Goal: Communication & Community: Ask a question

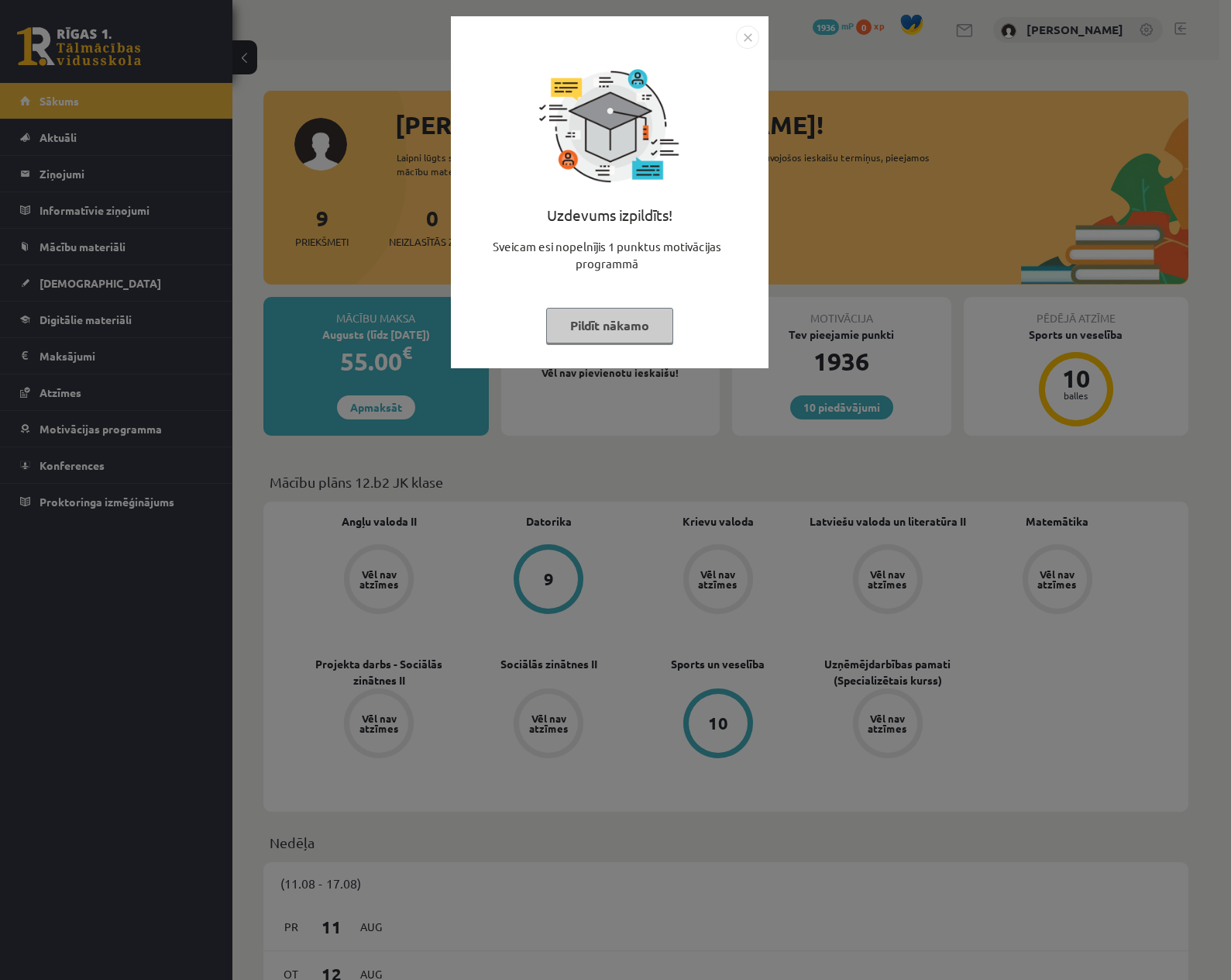
click at [614, 327] on button "Pildīt nākamo" at bounding box center [609, 325] width 127 height 35
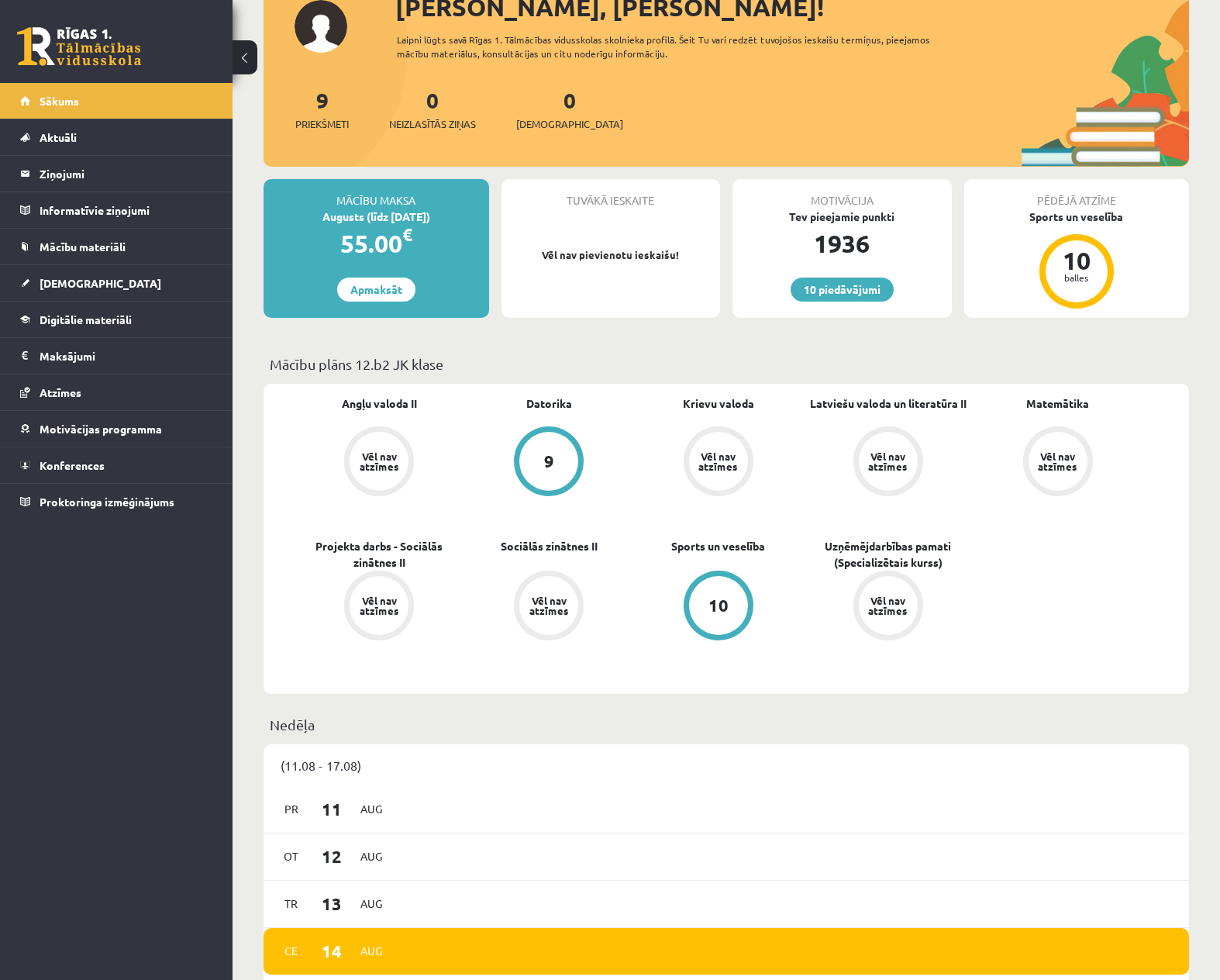
scroll to position [78, 0]
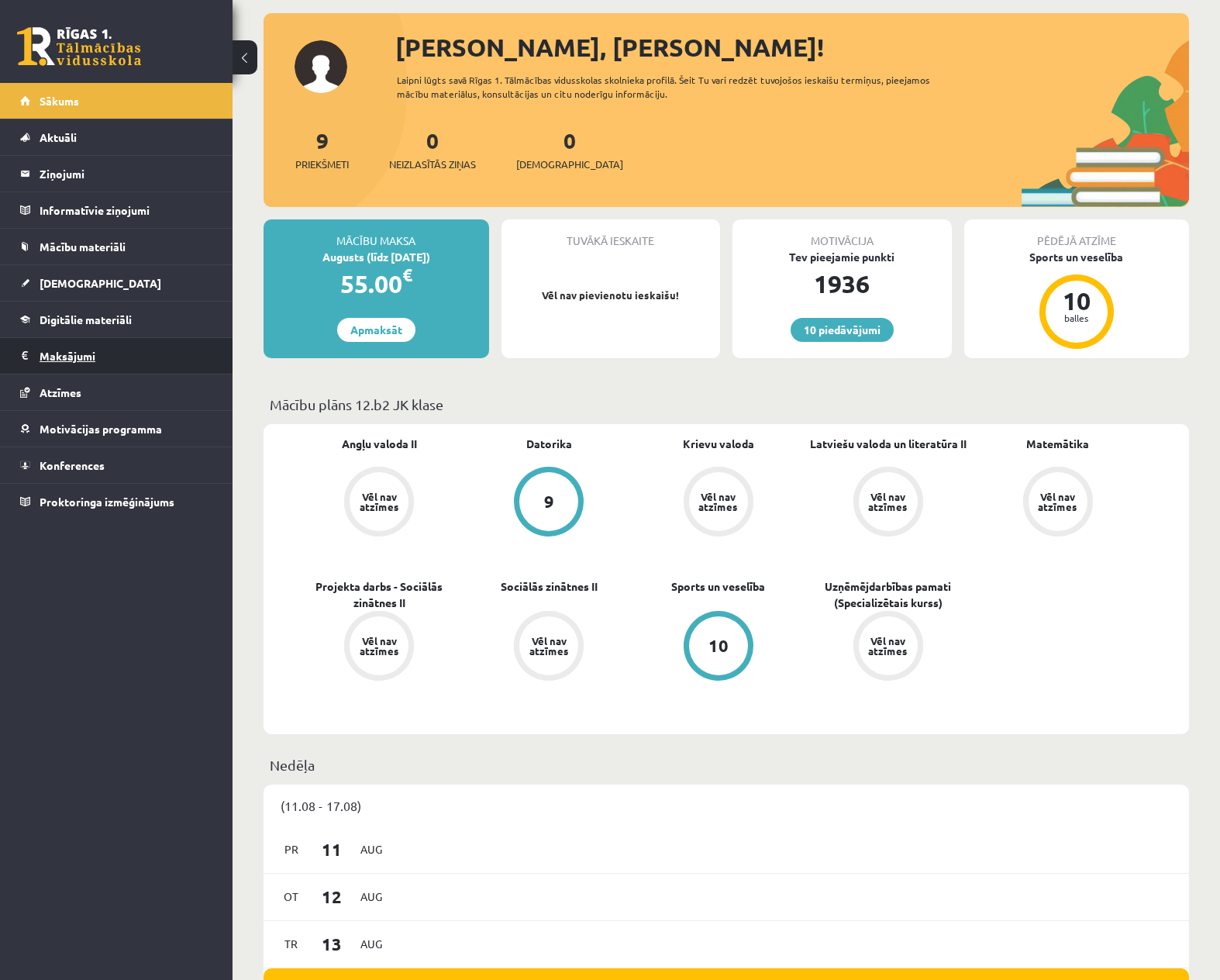
click at [60, 358] on legend "Maksājumi 0" at bounding box center [126, 355] width 174 height 35
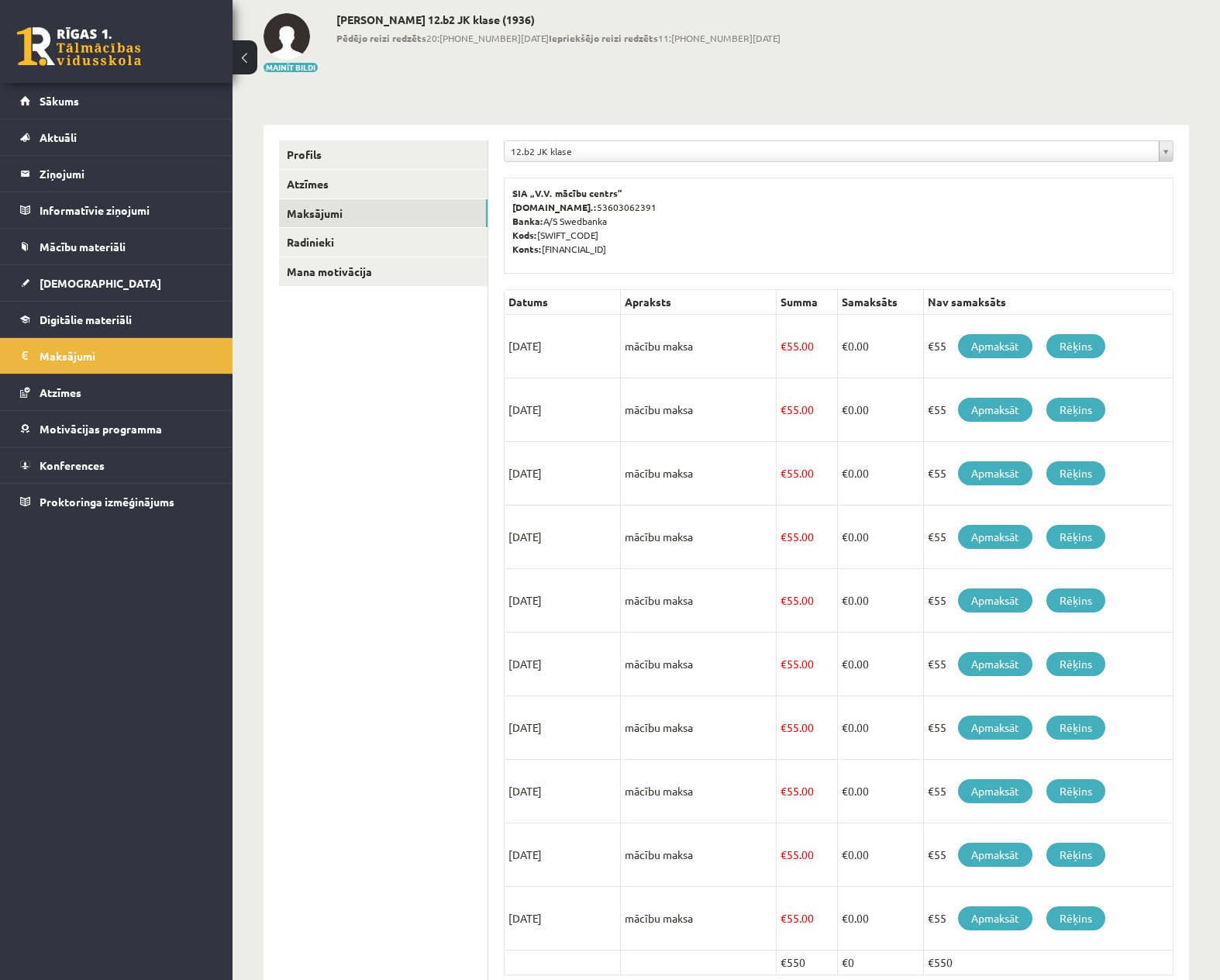
click at [299, 544] on ul "Profils Atzīmes Maksājumi Radinieki Mana motivācija" at bounding box center [383, 577] width 209 height 874
click at [1078, 343] on link "Rēķins" at bounding box center [1076, 346] width 59 height 24
click at [1078, 411] on link "Rēķins" at bounding box center [1076, 409] width 59 height 24
click at [1085, 468] on link "Rēķins" at bounding box center [1076, 473] width 59 height 24
click at [1070, 534] on link "Rēķins" at bounding box center [1076, 537] width 59 height 24
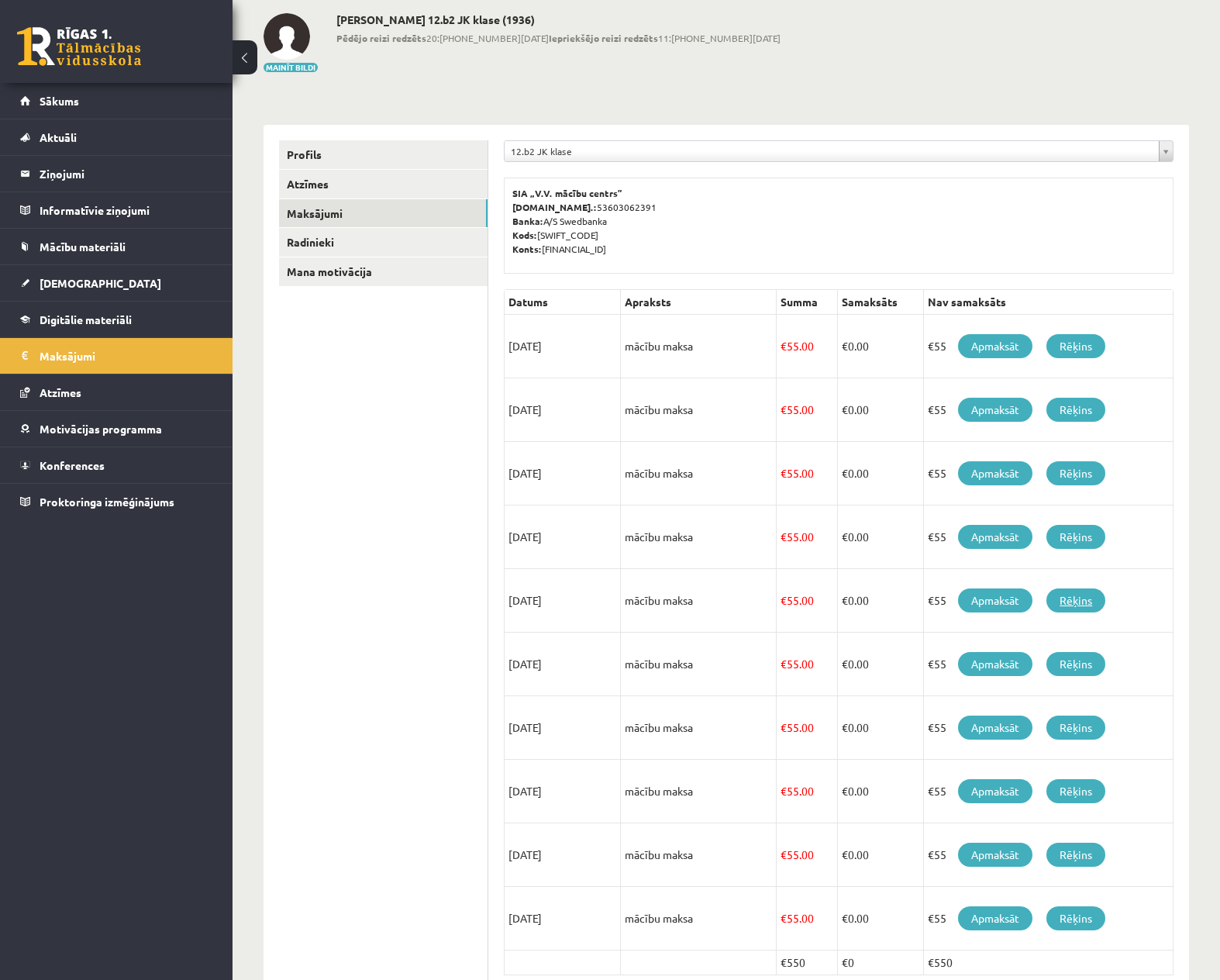
click at [1078, 597] on link "Rēķins" at bounding box center [1076, 600] width 59 height 24
click at [1085, 657] on link "Rēķins" at bounding box center [1076, 664] width 59 height 24
click at [1078, 725] on link "Rēķins" at bounding box center [1076, 727] width 59 height 24
click at [1091, 787] on link "Rēķins" at bounding box center [1076, 791] width 59 height 24
click at [1083, 859] on link "Rēķins" at bounding box center [1076, 855] width 59 height 24
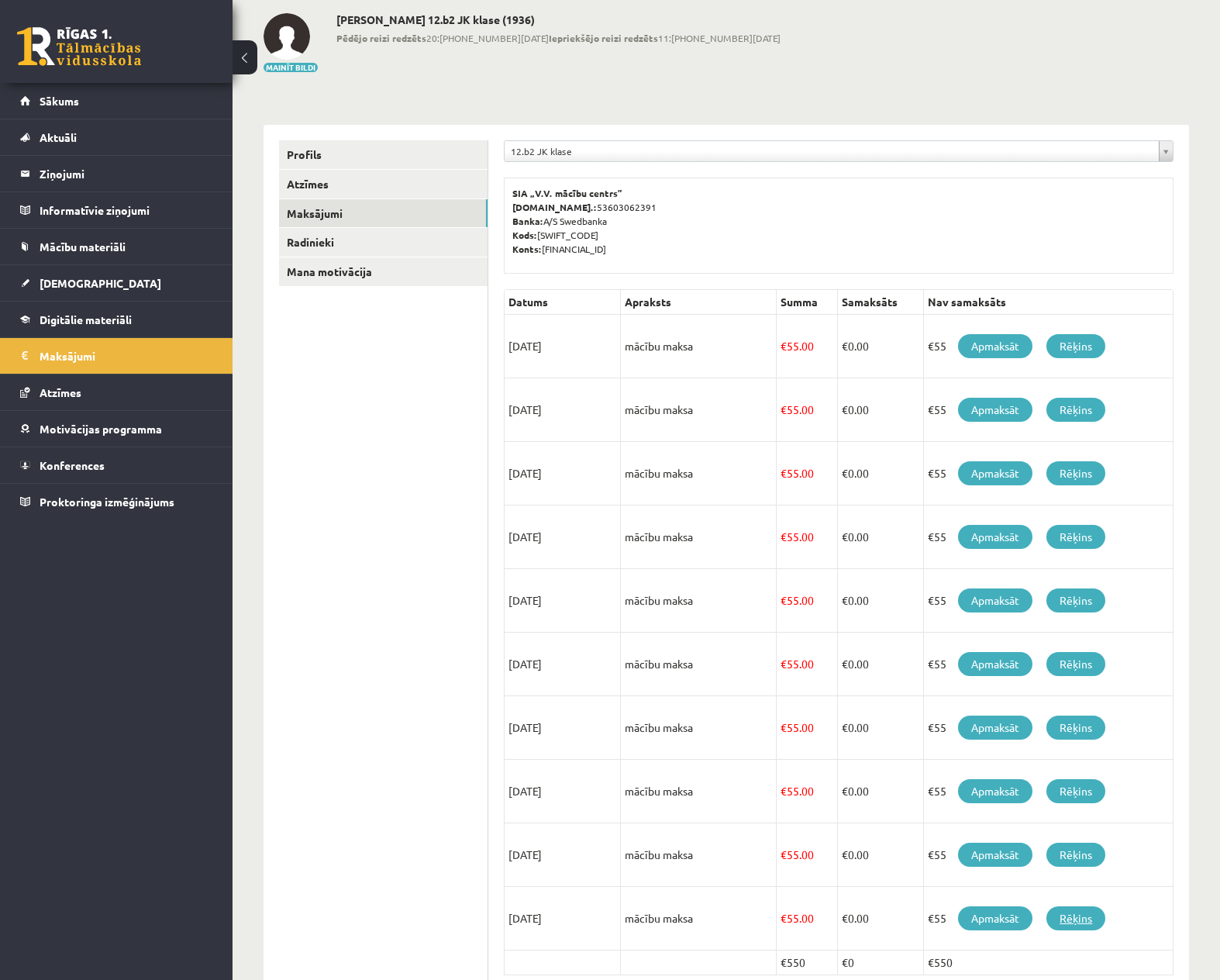
click at [1078, 914] on link "Rēķins" at bounding box center [1076, 918] width 59 height 24
click at [998, 346] on link "Apmaksāt" at bounding box center [995, 346] width 74 height 24
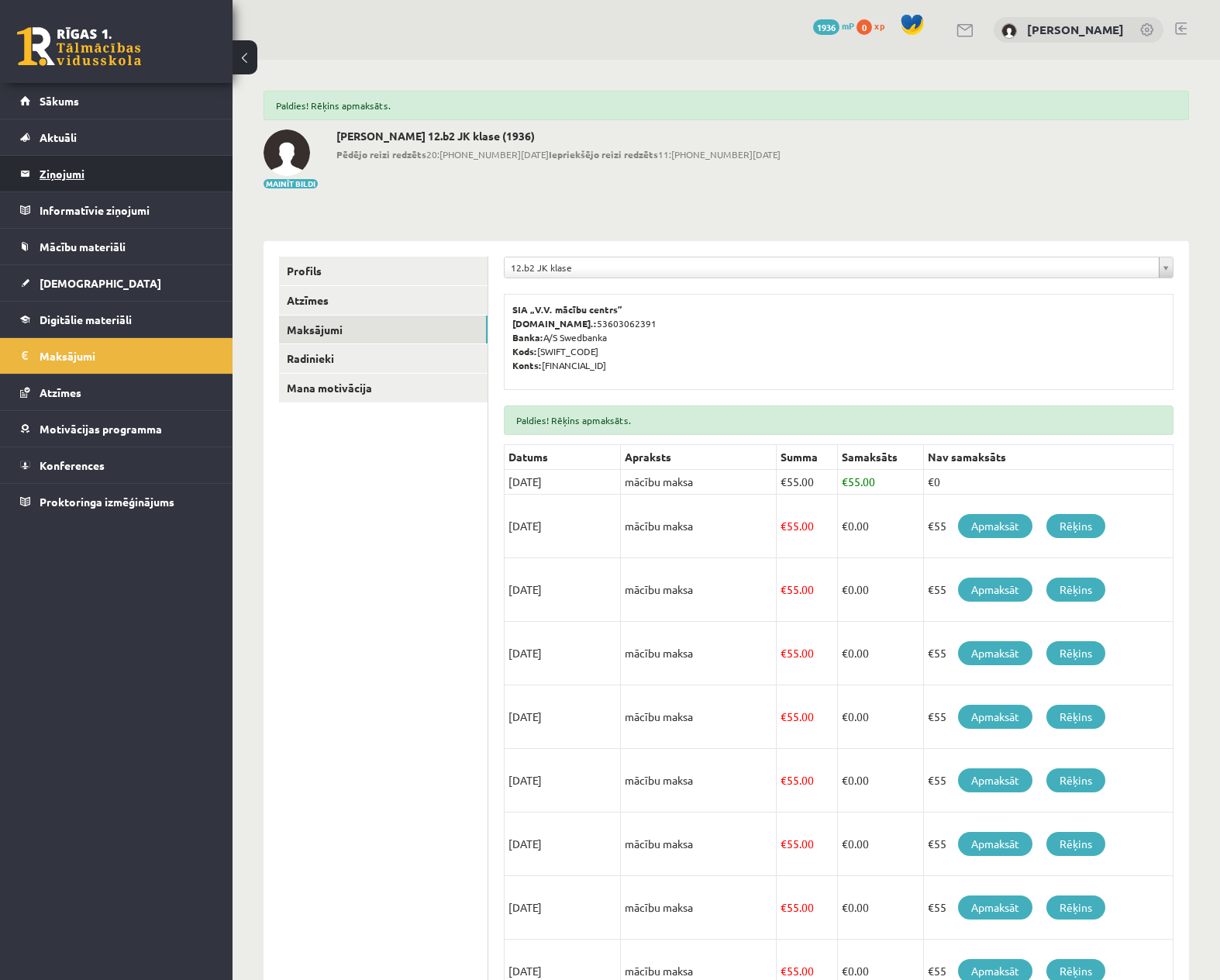
click at [62, 169] on legend "Ziņojumi 0" at bounding box center [126, 173] width 174 height 35
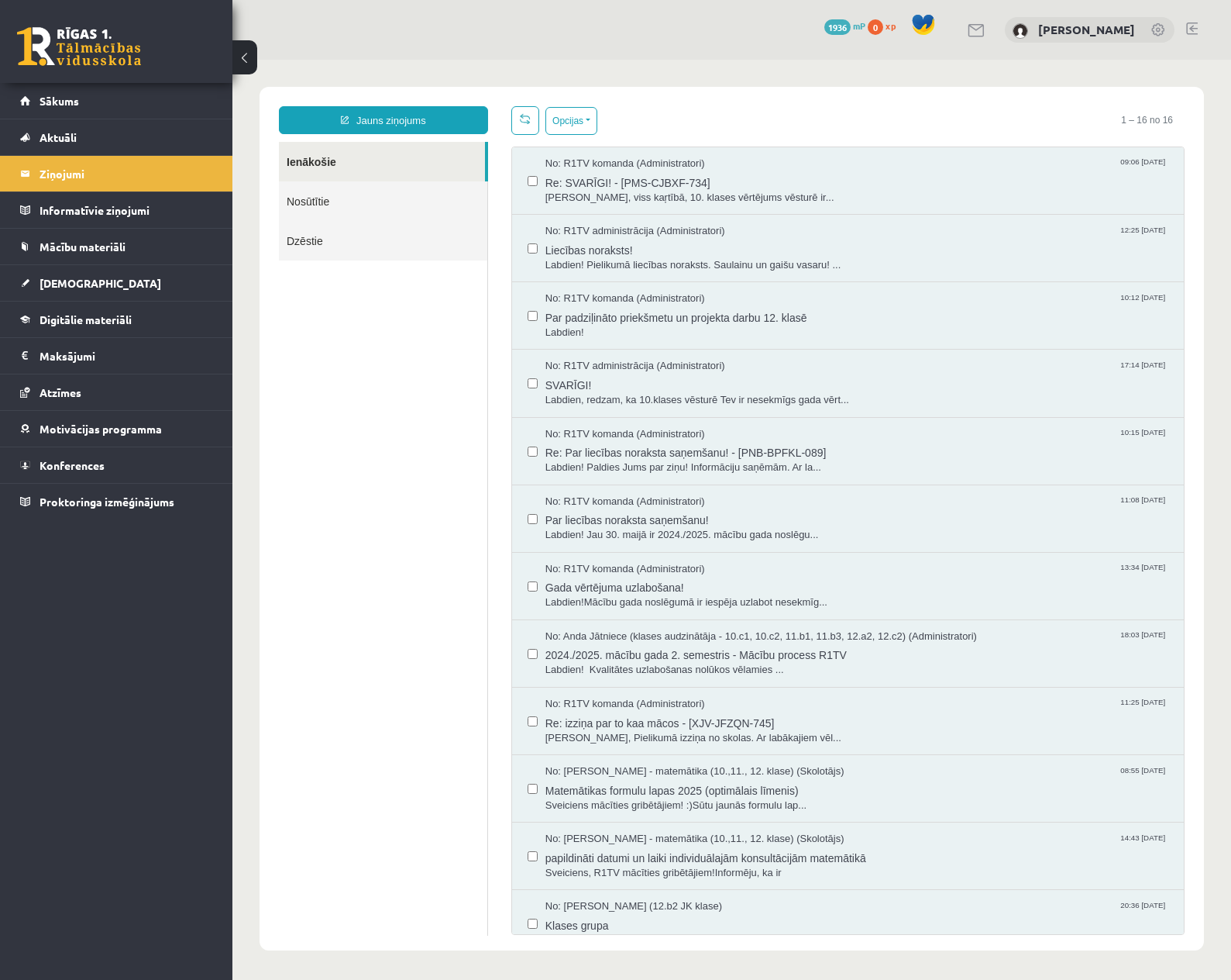
click at [306, 206] on link "Nosūtītie" at bounding box center [382, 201] width 208 height 40
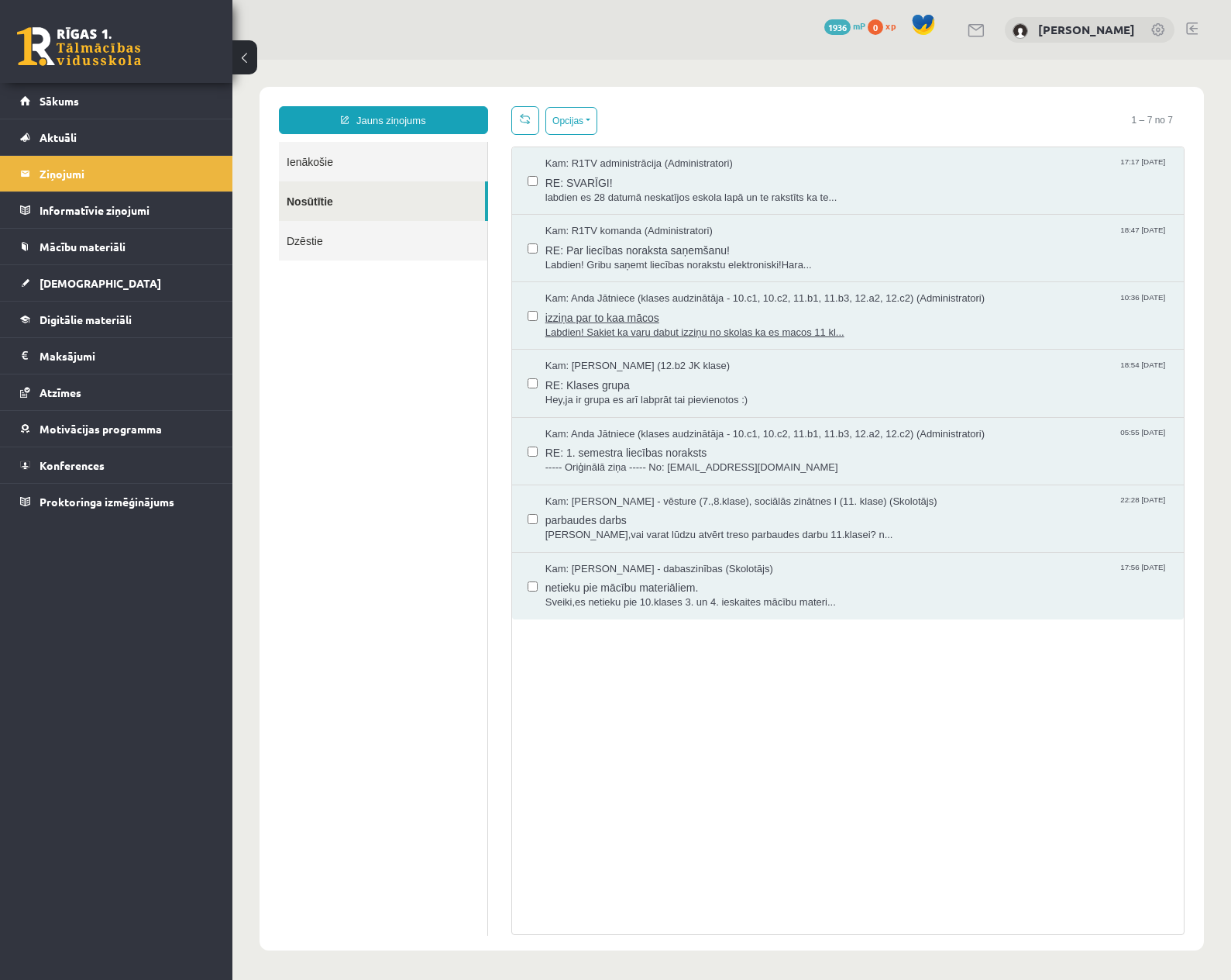
click at [616, 314] on span "izziņa par to kaa mācos" at bounding box center [857, 316] width 623 height 19
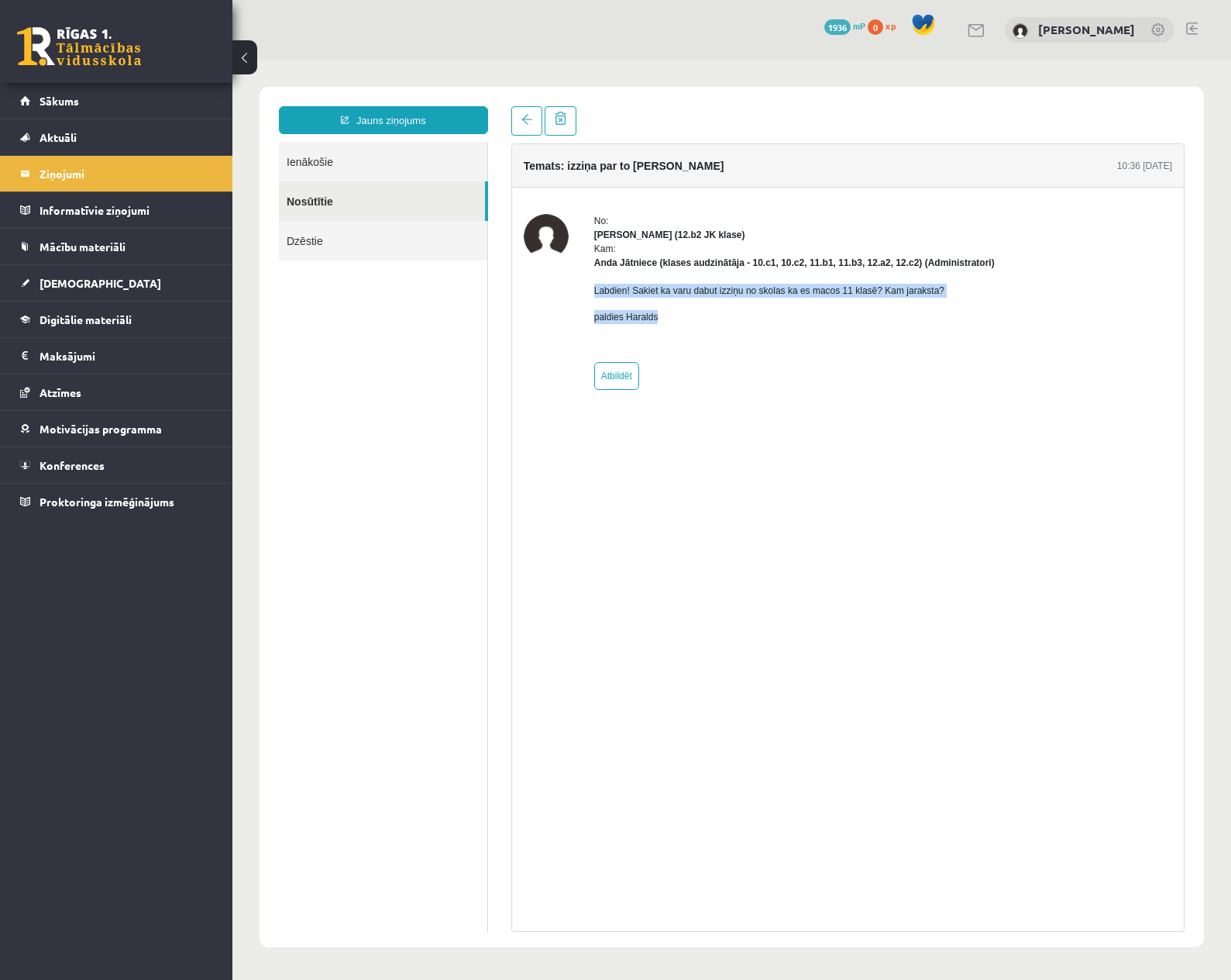
drag, startPoint x: 594, startPoint y: 289, endPoint x: 683, endPoint y: 323, distance: 95.3
click at [683, 323] on div "Labdien! Sakiet ka varu dabut izziņu no skolas ka es macos 11 klasē? Kam jaraks…" at bounding box center [794, 309] width 401 height 80
copy div "Labdien! Sakiet ka varu dabut izziņu no skolas ka es macos 11 klasē? Kam jaraks…"
click at [770, 261] on strong "Anda Jātniece (klases audzinātāja - 10.c1, 10.c2, 11.b1, 11.b3, 12.a2, 12.c2) (…" at bounding box center [794, 262] width 401 height 11
click at [337, 155] on link "Ienākošie" at bounding box center [382, 161] width 208 height 40
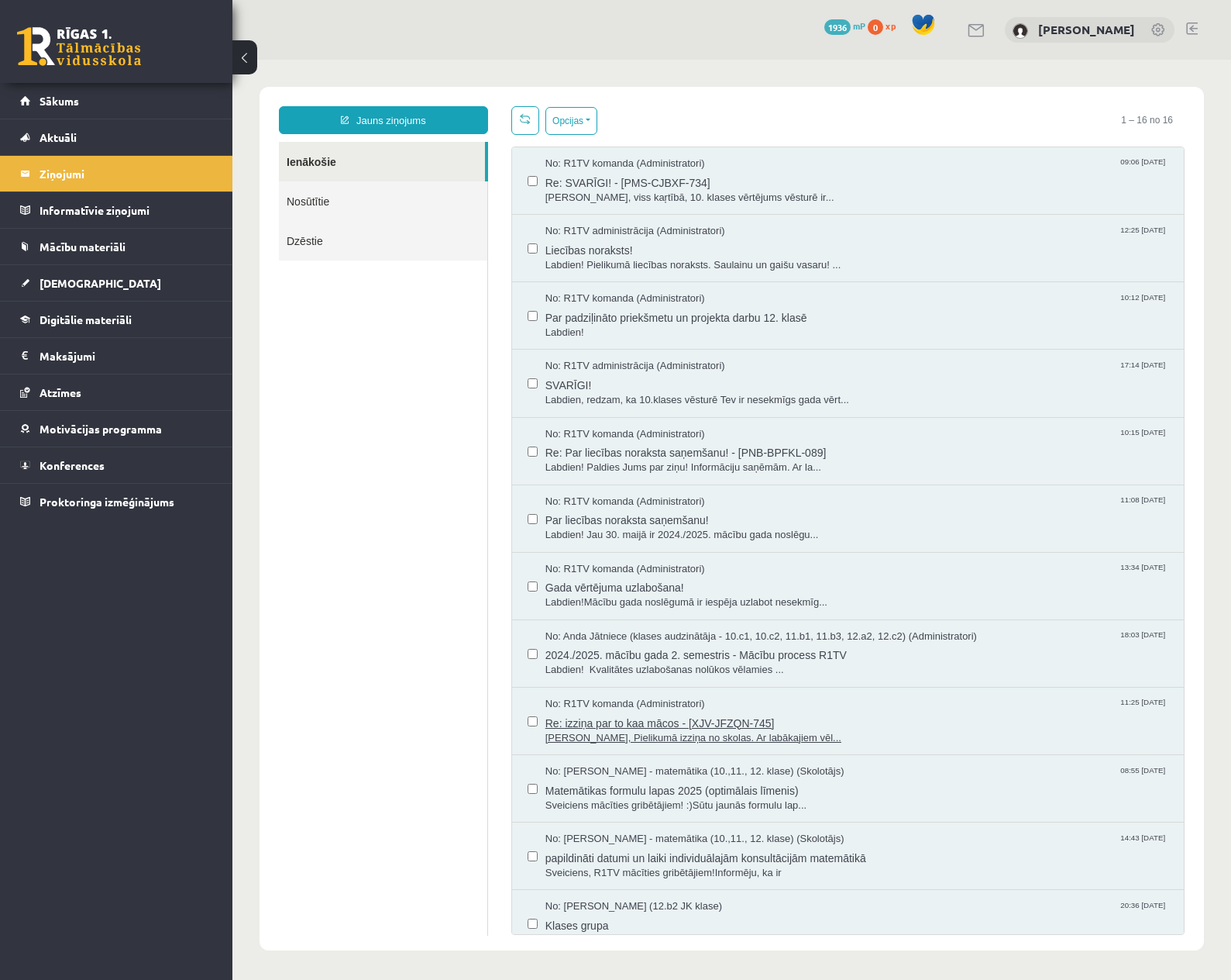
click at [651, 720] on span "Re: izziņa par to kaa mācos - [XJV-JFZQN-745]" at bounding box center [857, 721] width 623 height 19
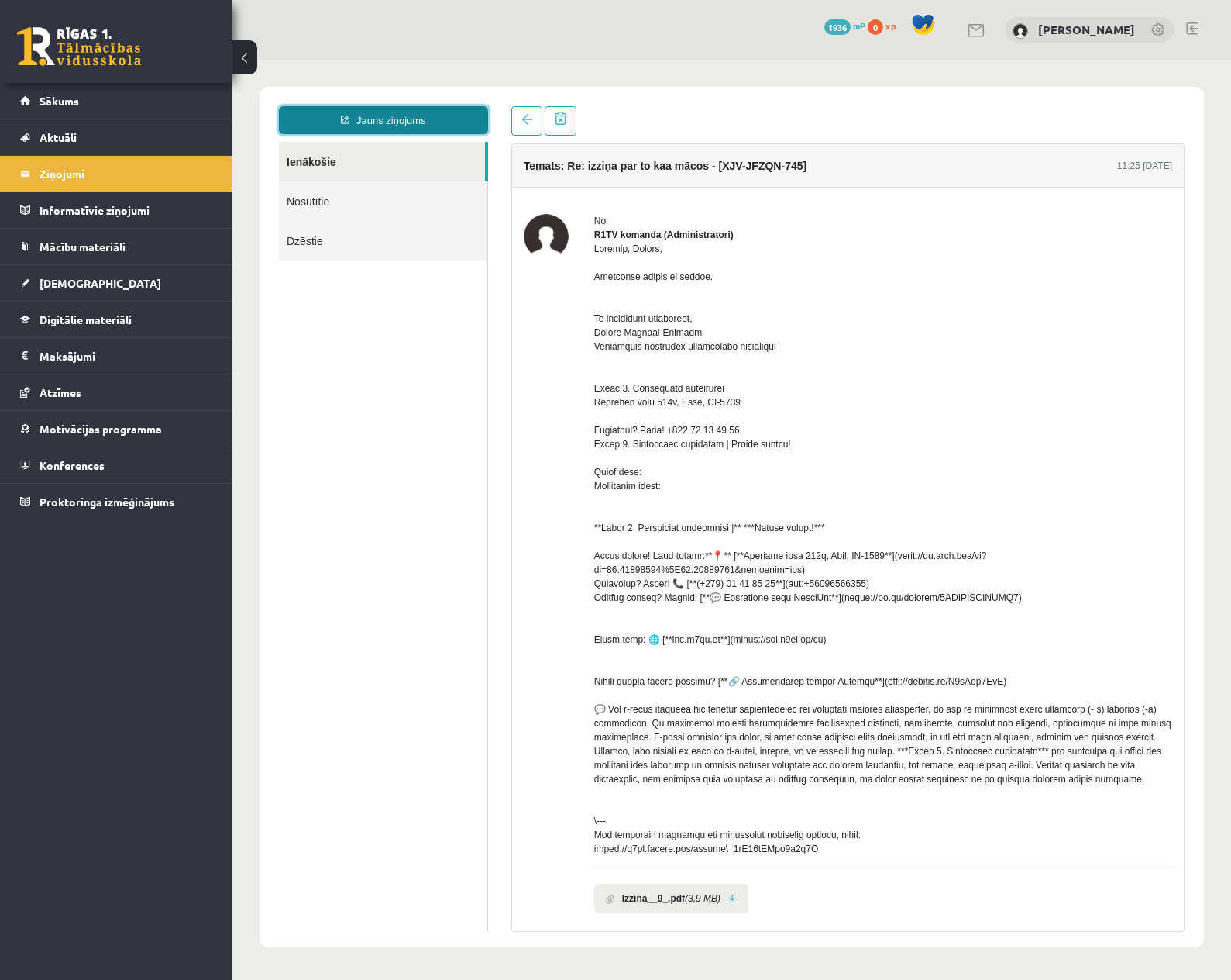
click at [390, 117] on link "Jauns ziņojums" at bounding box center [383, 120] width 209 height 28
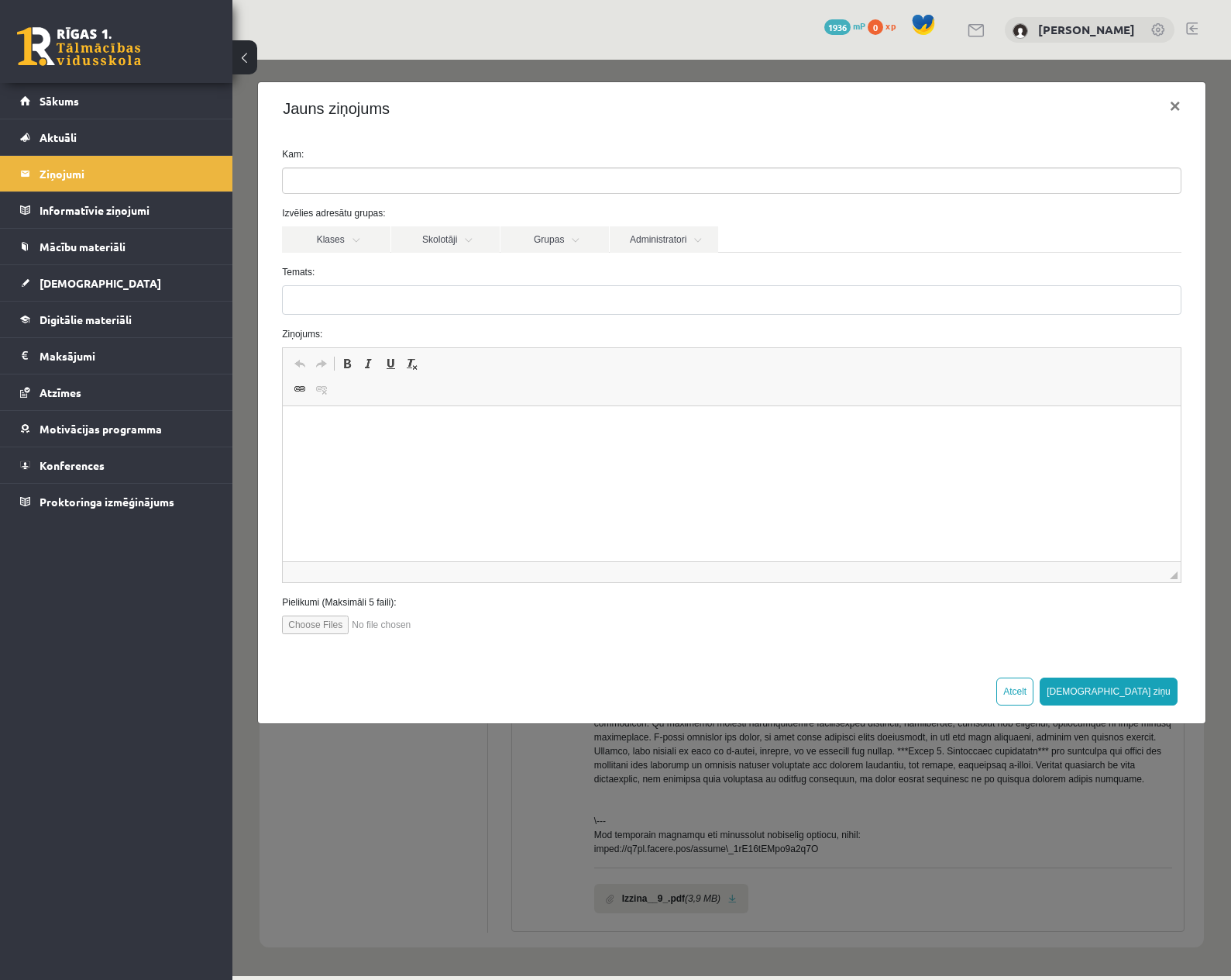
click at [351, 180] on ul at bounding box center [732, 180] width 898 height 25
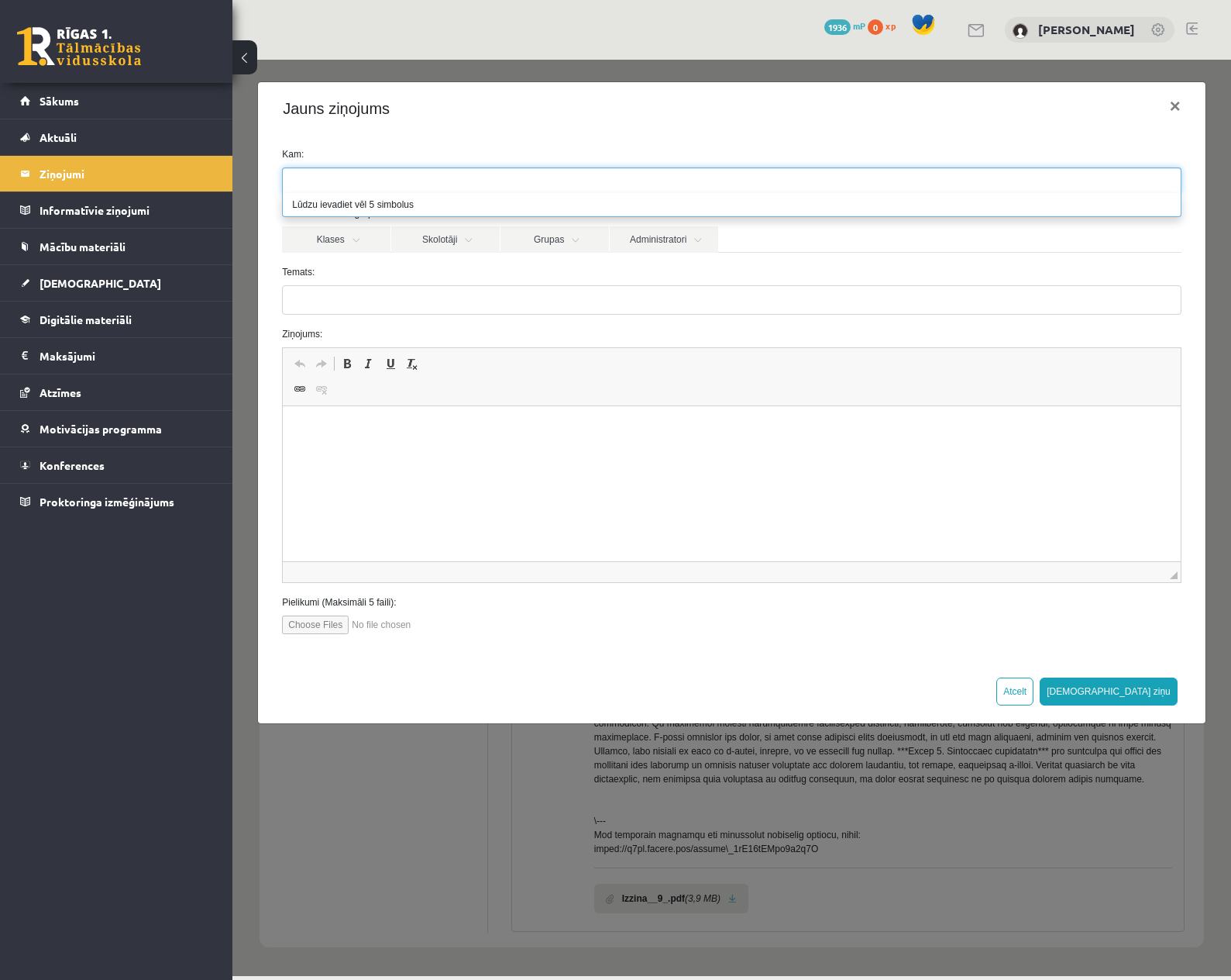
click at [344, 208] on li "Lūdzu ievadiet vēl 5 simbolus" at bounding box center [732, 204] width 898 height 23
click at [350, 174] on ul at bounding box center [732, 180] width 898 height 25
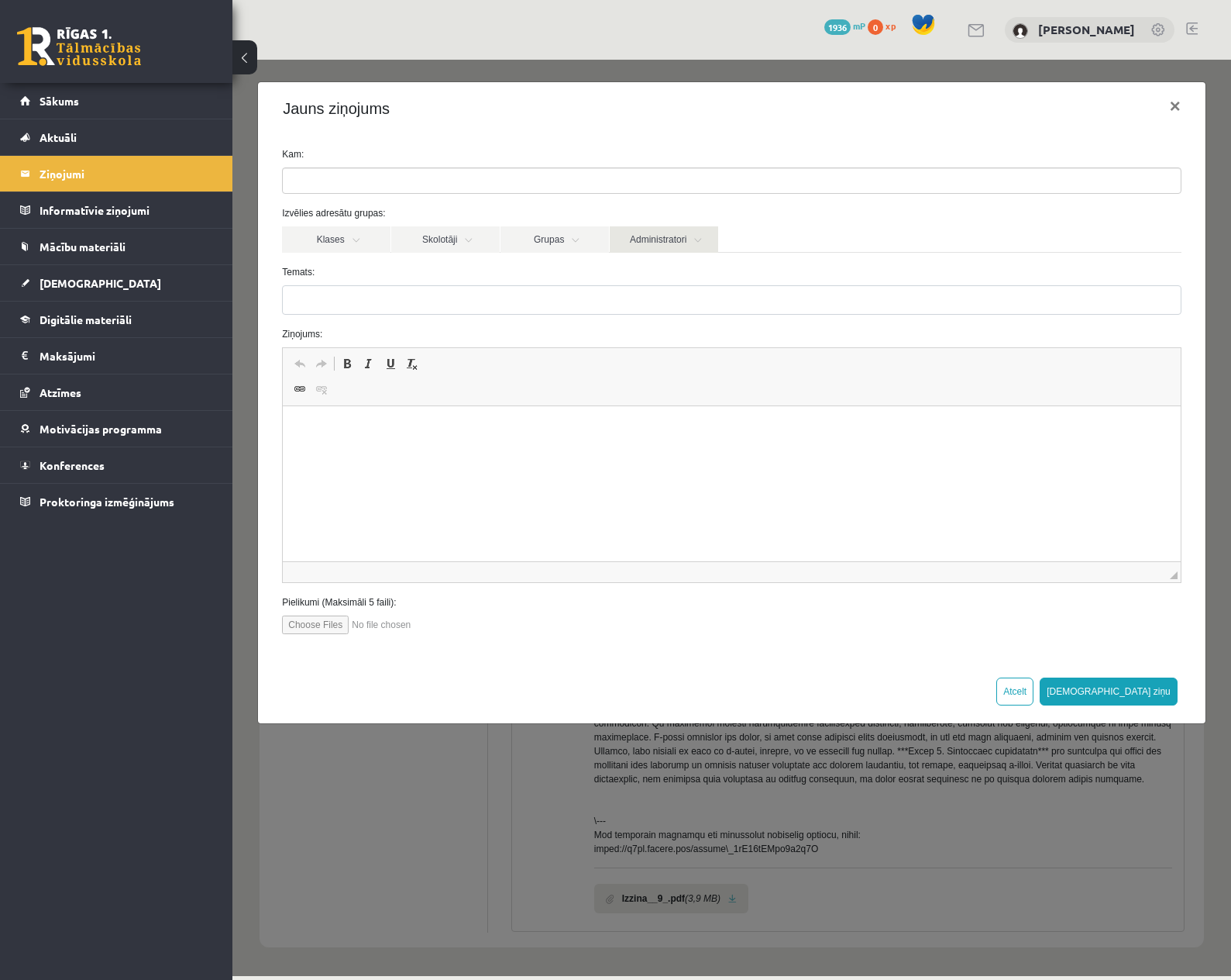
click at [711, 241] on link "Administratori" at bounding box center [664, 239] width 109 height 27
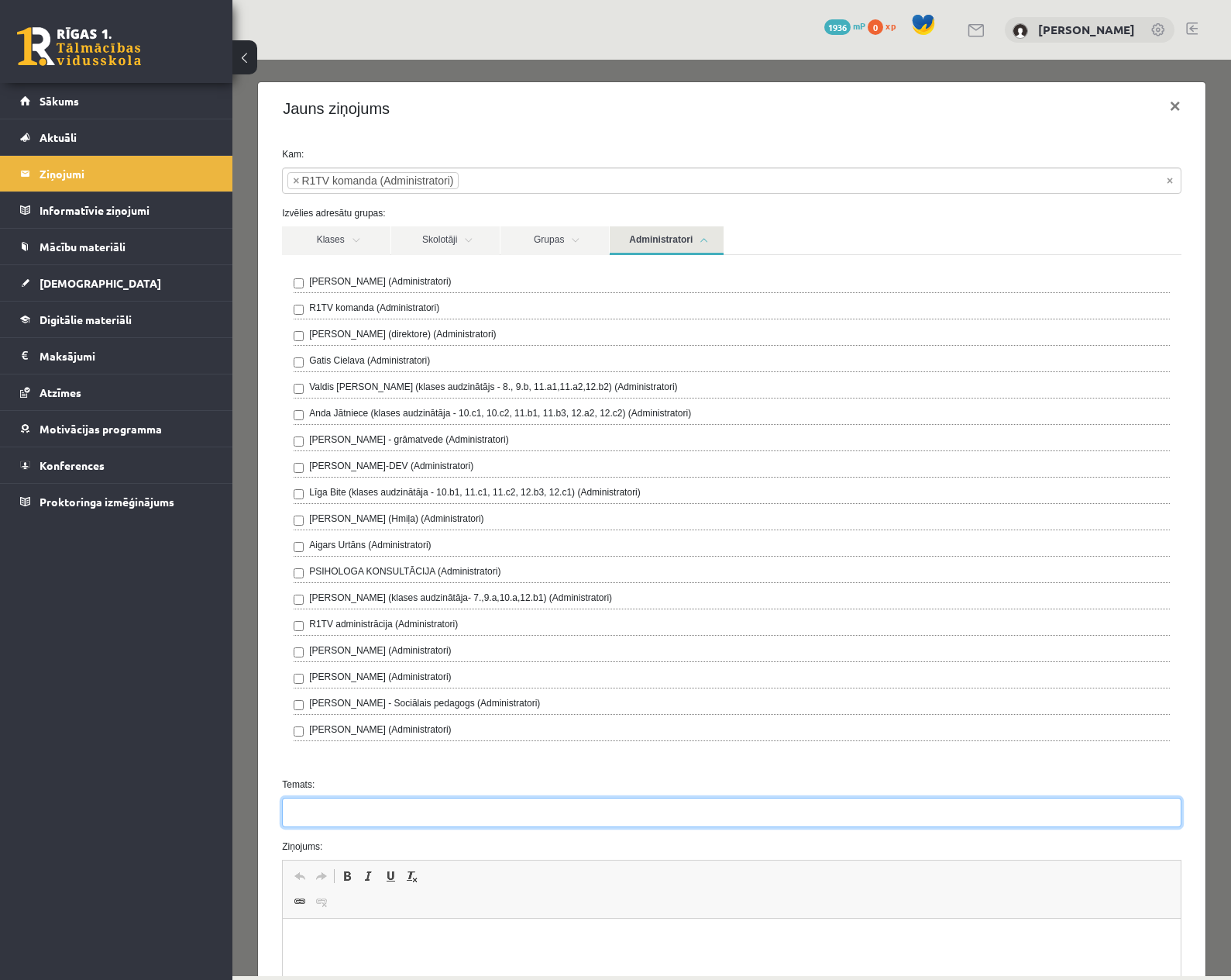
click at [350, 817] on input "Temats:" at bounding box center [732, 812] width 900 height 29
type input "**********"
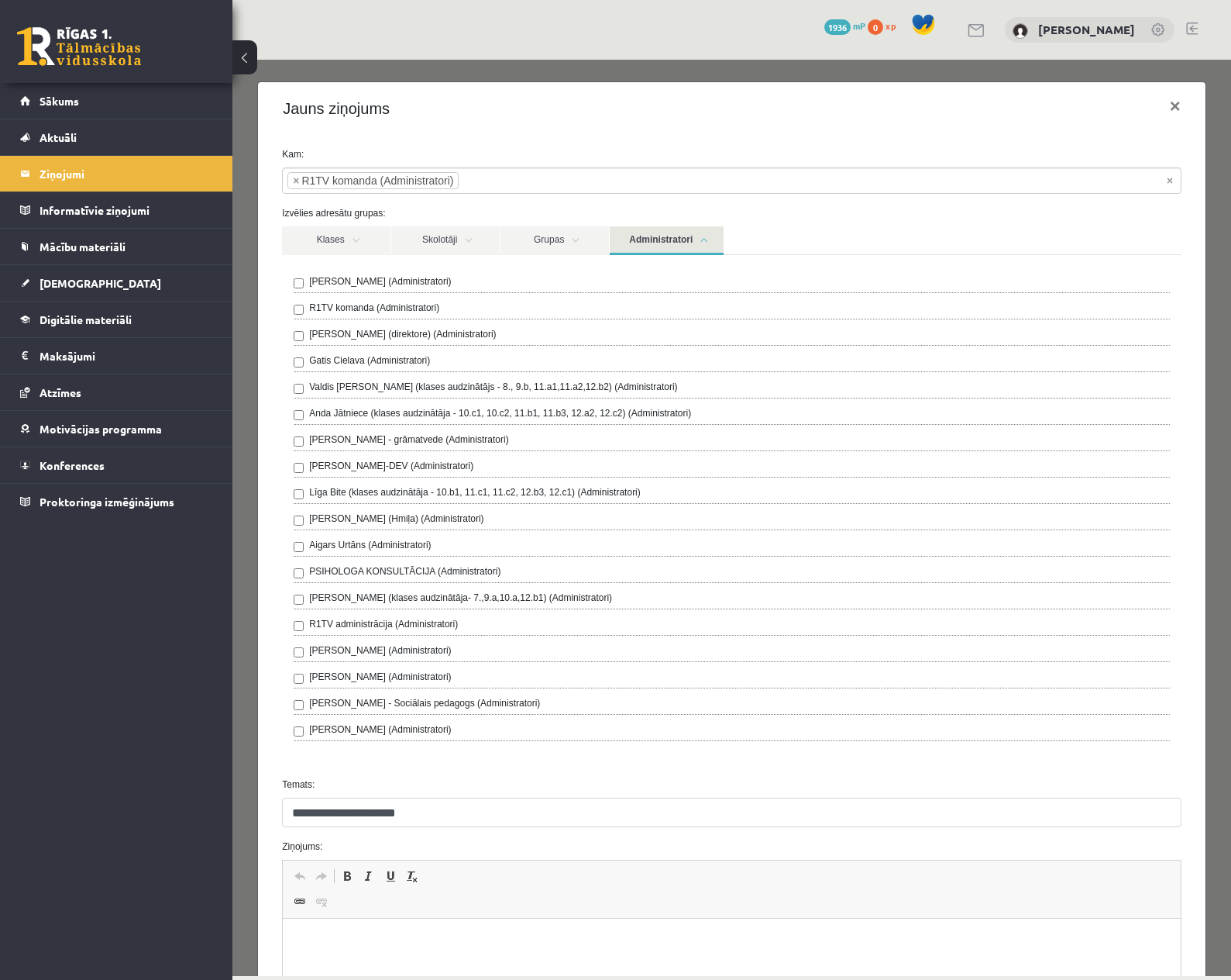
click at [354, 937] on p "Editor, wiswyg-editor-47363827189680-1755192961-267" at bounding box center [732, 942] width 867 height 16
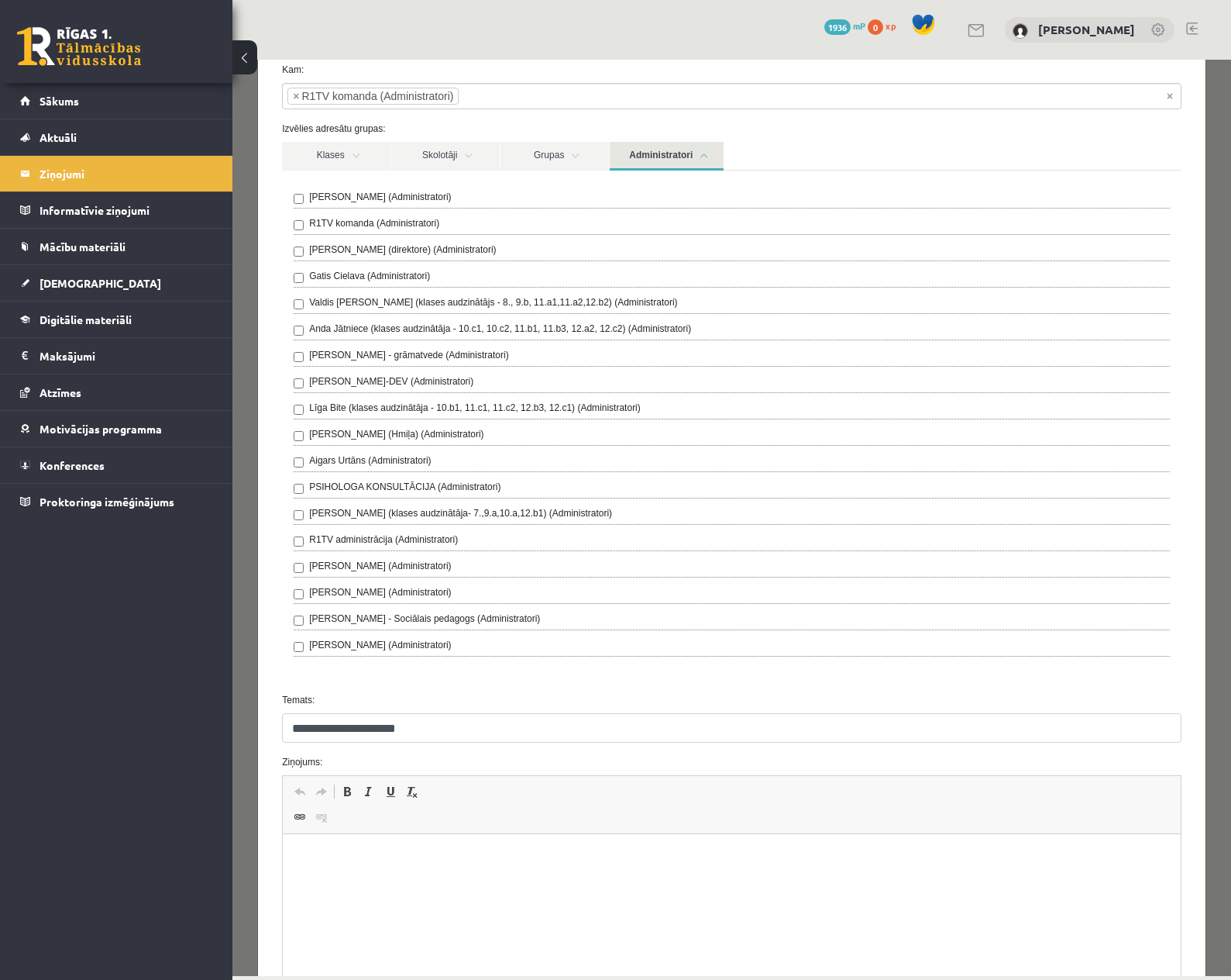
scroll to position [282, 0]
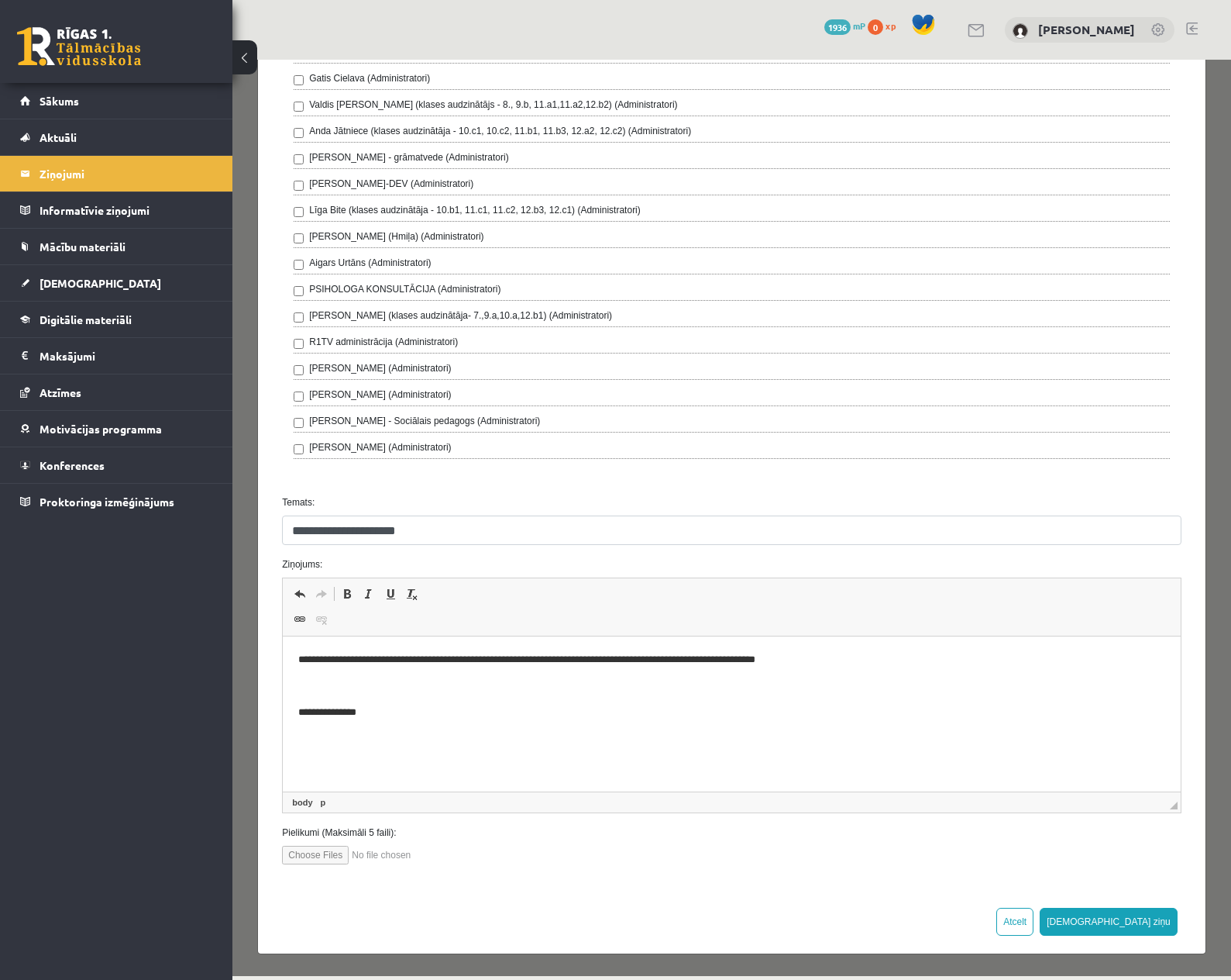
click at [354, 706] on p "**********" at bounding box center [726, 712] width 855 height 16
click at [594, 657] on p "**********" at bounding box center [726, 660] width 855 height 16
click at [1143, 919] on button "[DEMOGRAPHIC_DATA] ziņu" at bounding box center [1109, 921] width 138 height 28
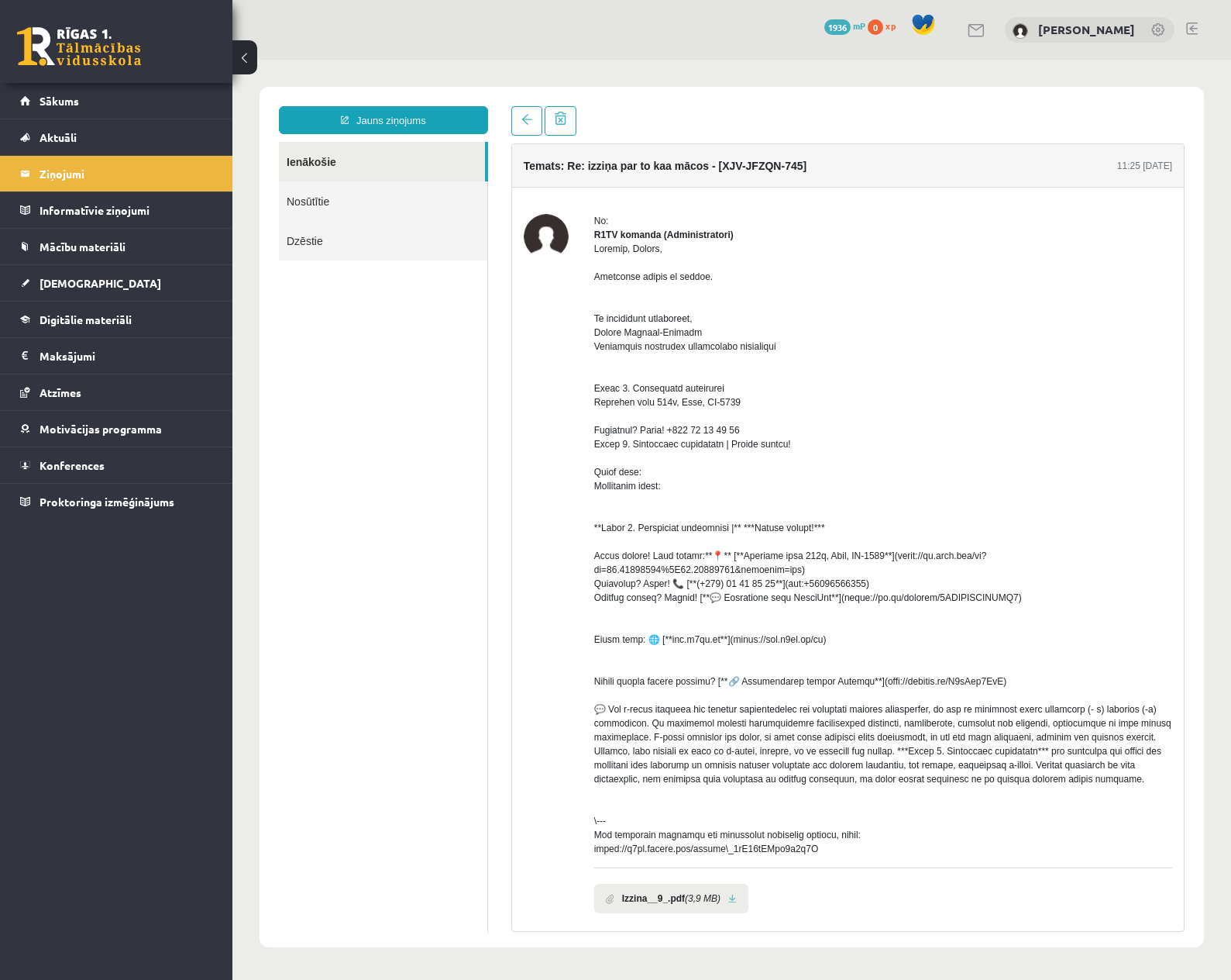
scroll to position [0, 0]
click at [75, 97] on span "Sākums" at bounding box center [60, 101] width 40 height 14
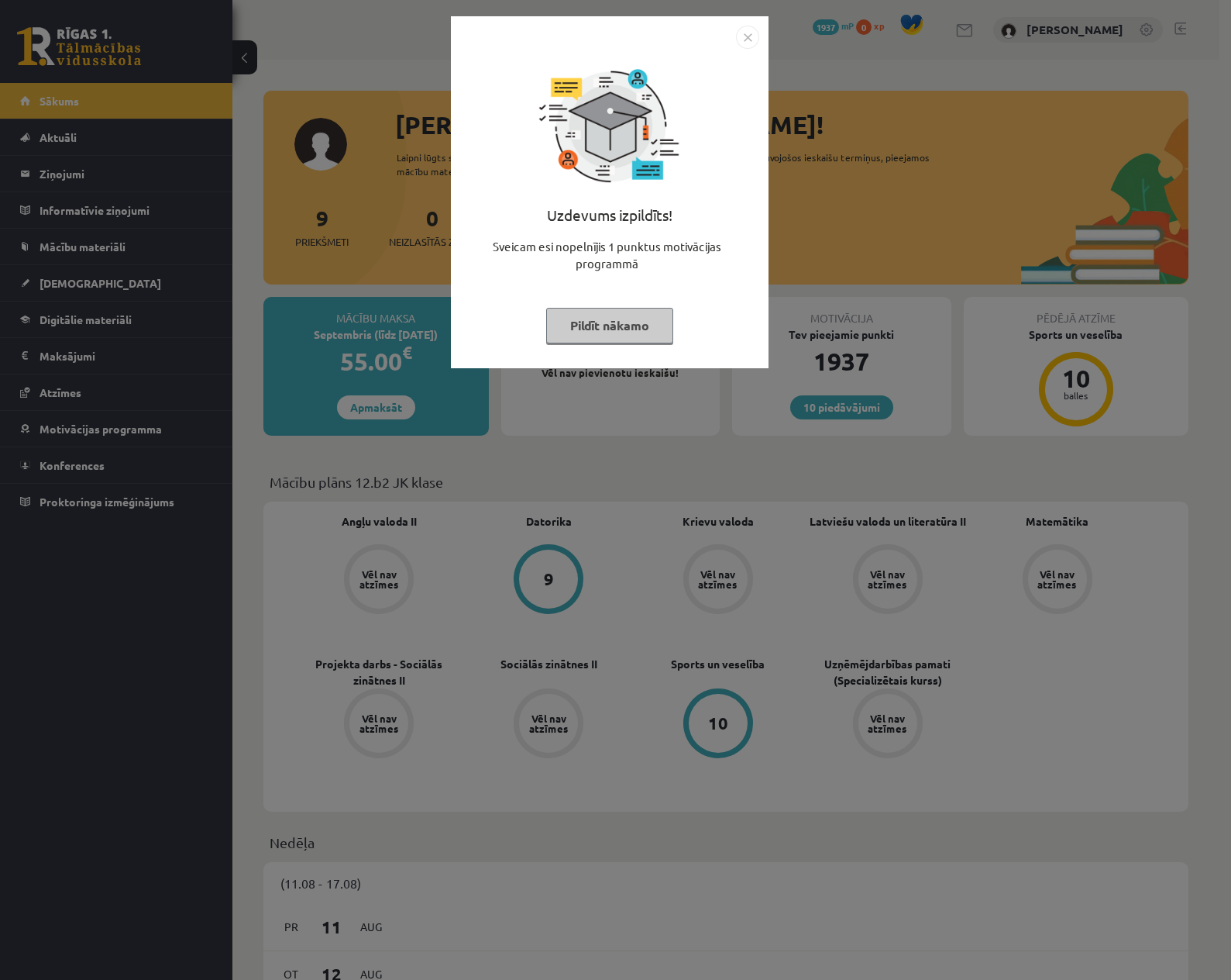
click at [614, 323] on button "Pildīt nākamo" at bounding box center [609, 325] width 127 height 35
